Goal: Navigation & Orientation: Find specific page/section

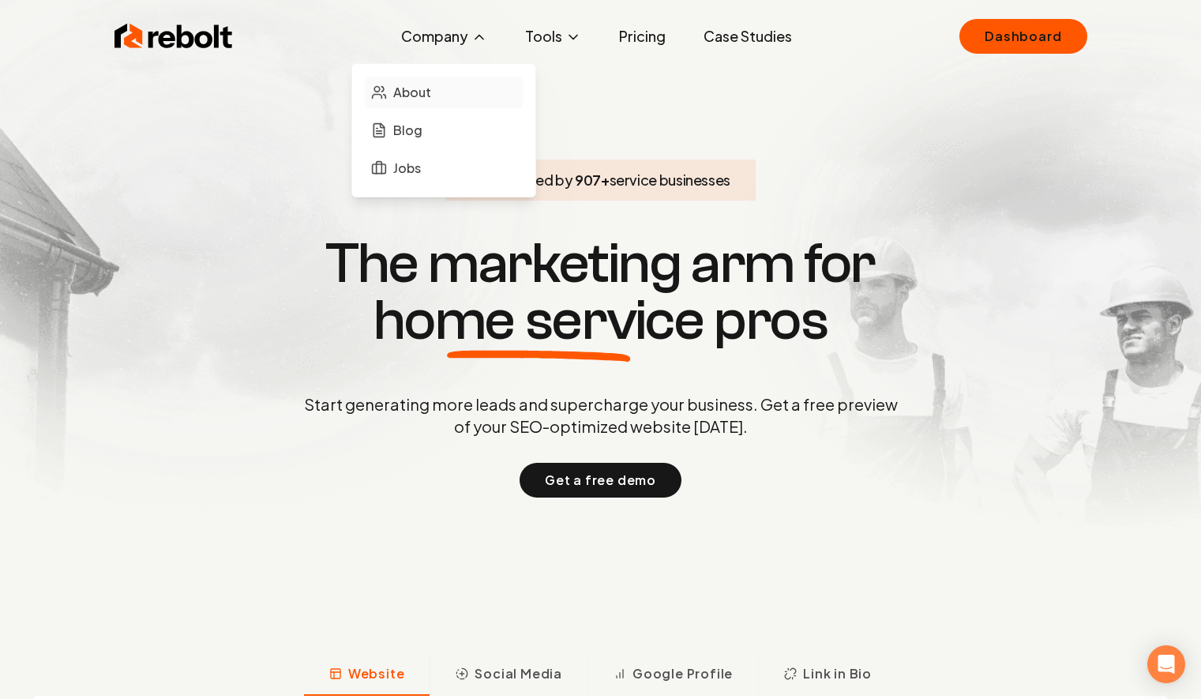
click at [418, 85] on span "About" at bounding box center [412, 92] width 38 height 19
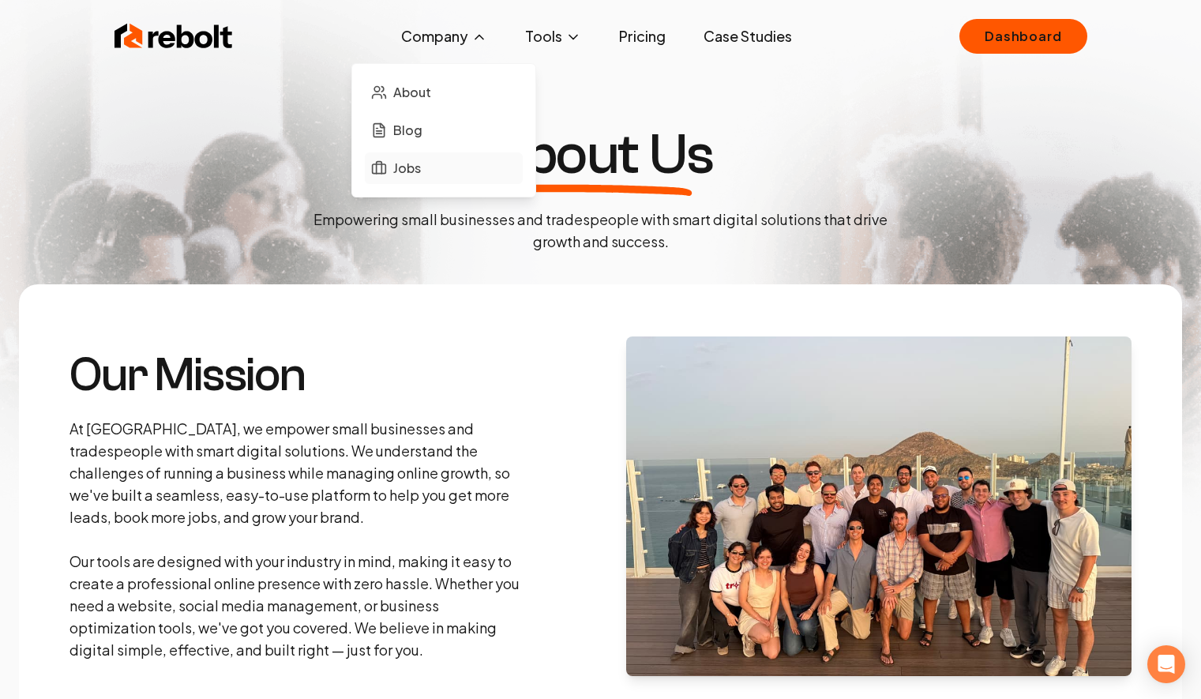
click at [432, 160] on link "Jobs" at bounding box center [444, 168] width 158 height 32
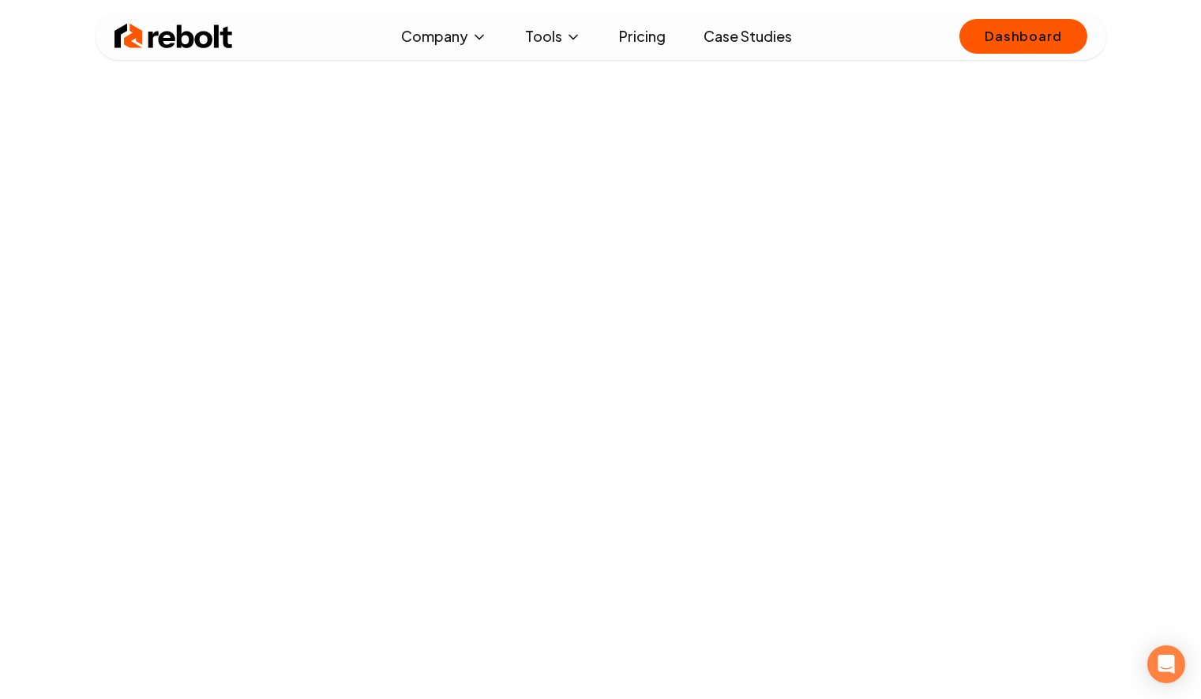
scroll to position [155, 0]
click at [631, 37] on link "Pricing" at bounding box center [642, 37] width 72 height 32
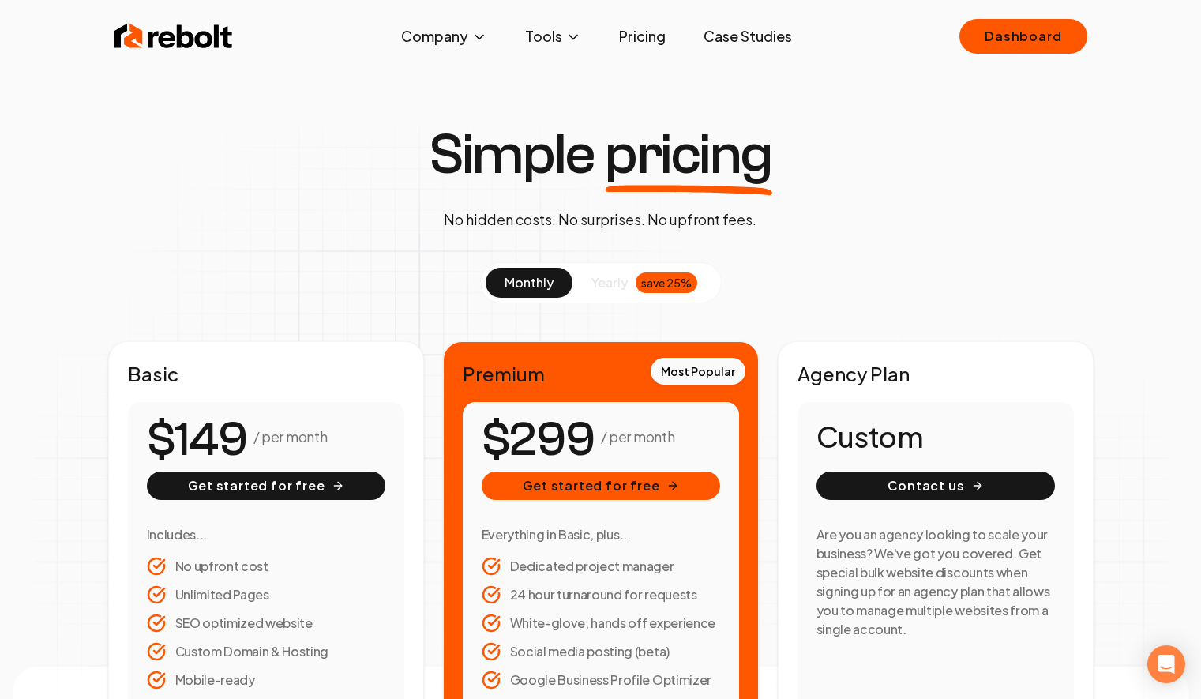
click at [171, 53] on div "Rebolt Company About Blog Jobs Tools Google Review QR Code Generator Google Bus…" at bounding box center [601, 36] width 1011 height 47
click at [174, 39] on img at bounding box center [173, 37] width 118 height 32
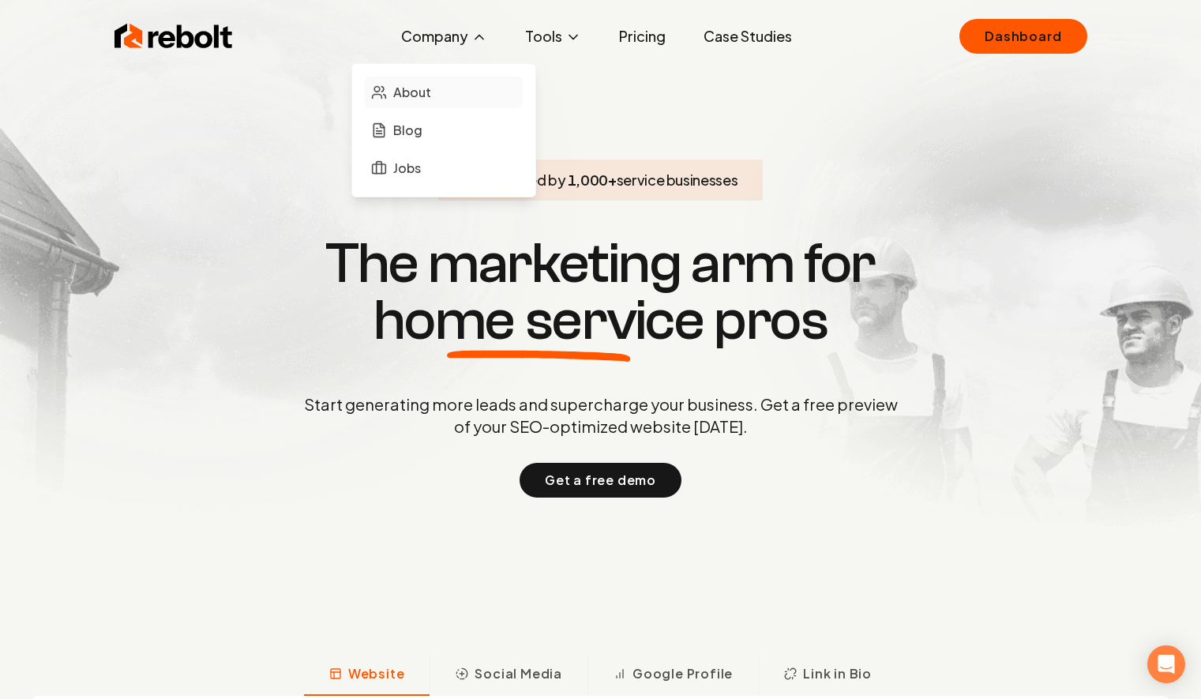
click at [419, 89] on span "About" at bounding box center [412, 92] width 38 height 19
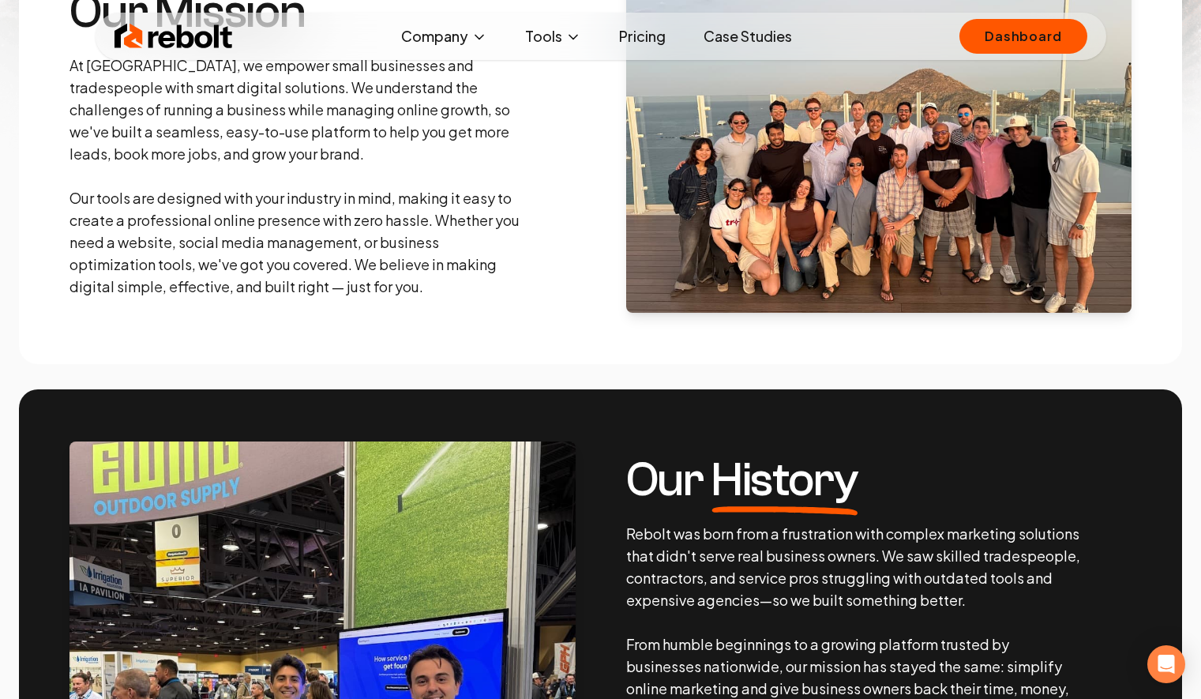
scroll to position [234, 0]
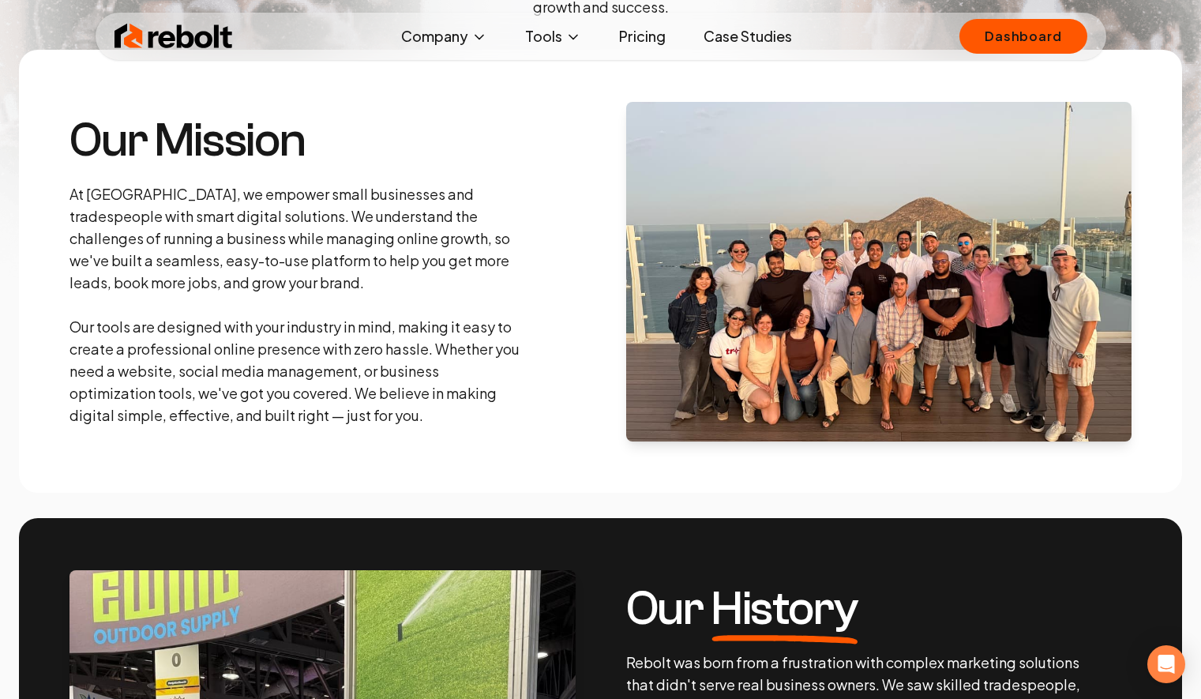
click at [651, 33] on link "Pricing" at bounding box center [642, 37] width 72 height 32
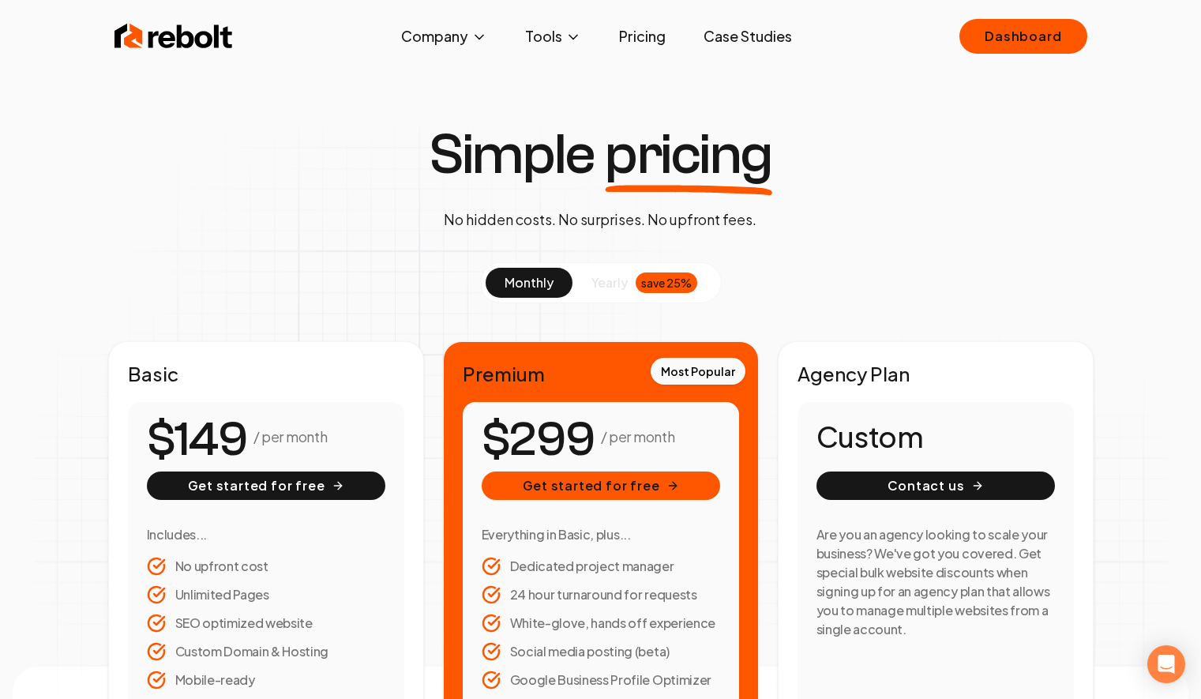
click at [750, 33] on link "Case Studies" at bounding box center [748, 37] width 114 height 32
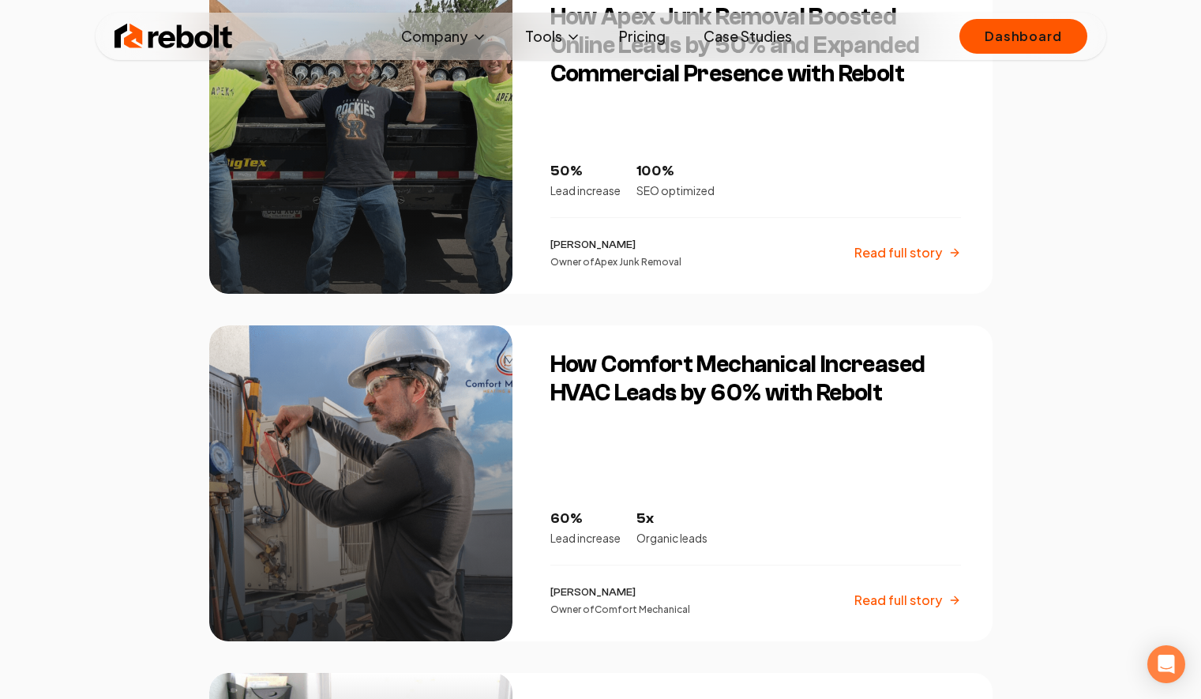
scroll to position [1336, 0]
